Goal: Transaction & Acquisition: Book appointment/travel/reservation

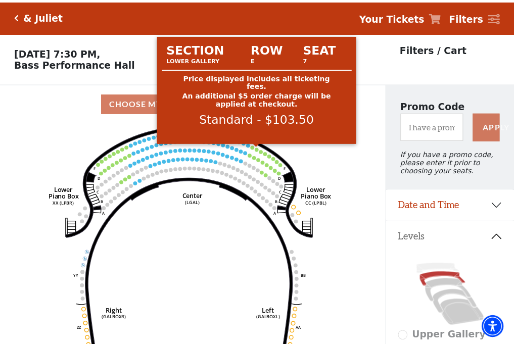
scroll to position [47, 0]
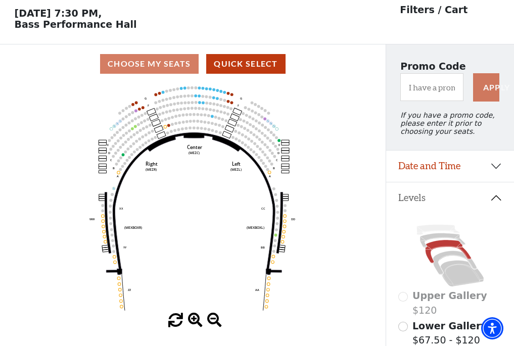
scroll to position [47, 0]
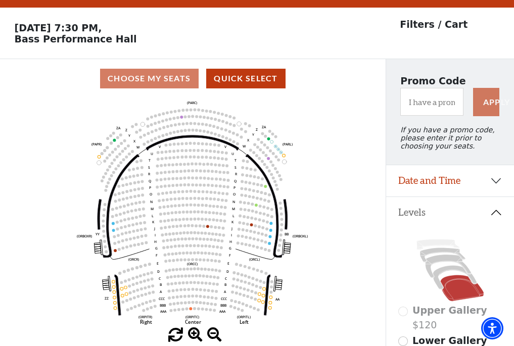
scroll to position [47, 0]
